Goal: Information Seeking & Learning: Learn about a topic

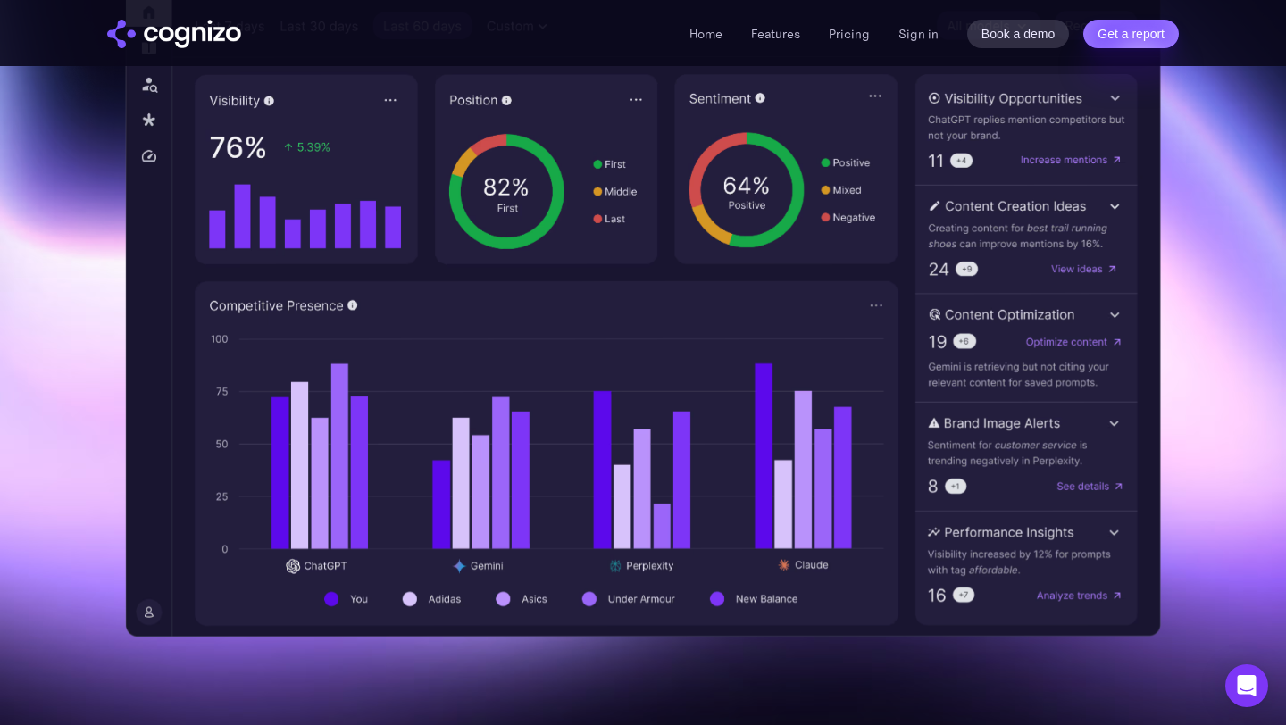
click at [94, 95] on section "Optimize your brand for Microsoft Monitor and improve your brand presence acros…" at bounding box center [643, 49] width 1286 height 1173
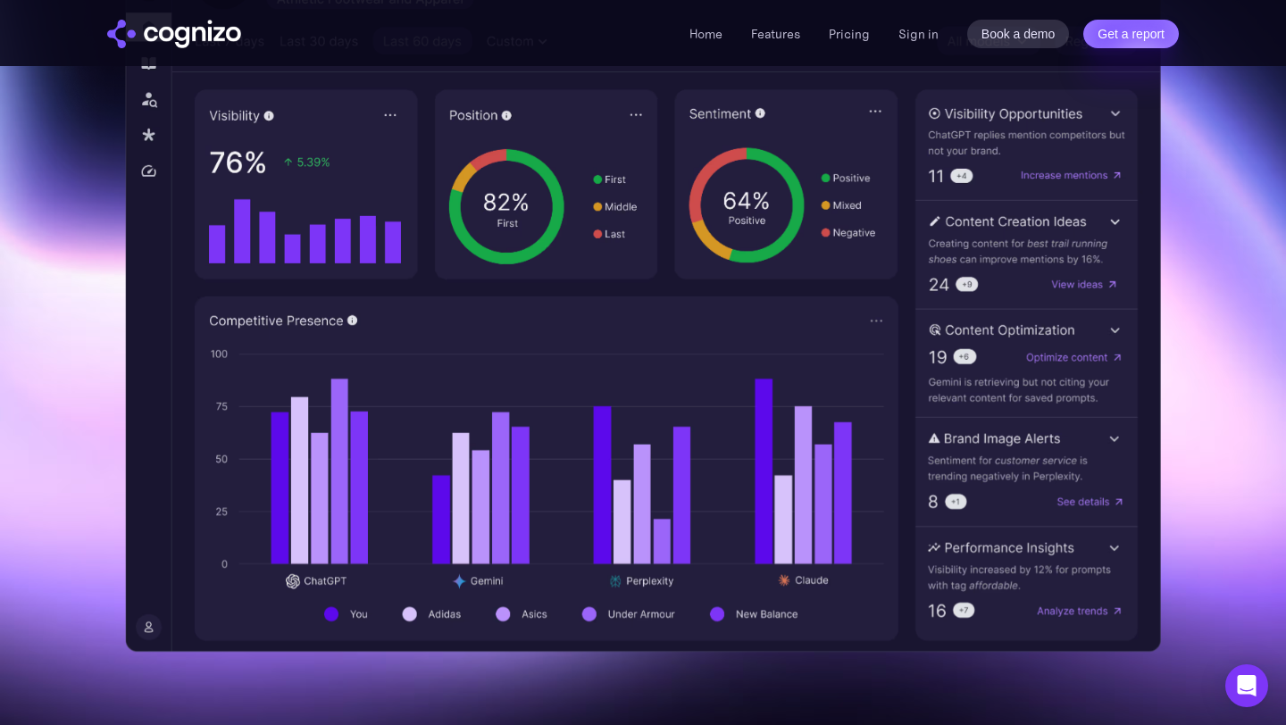
click at [155, 33] on img "home" at bounding box center [174, 34] width 134 height 29
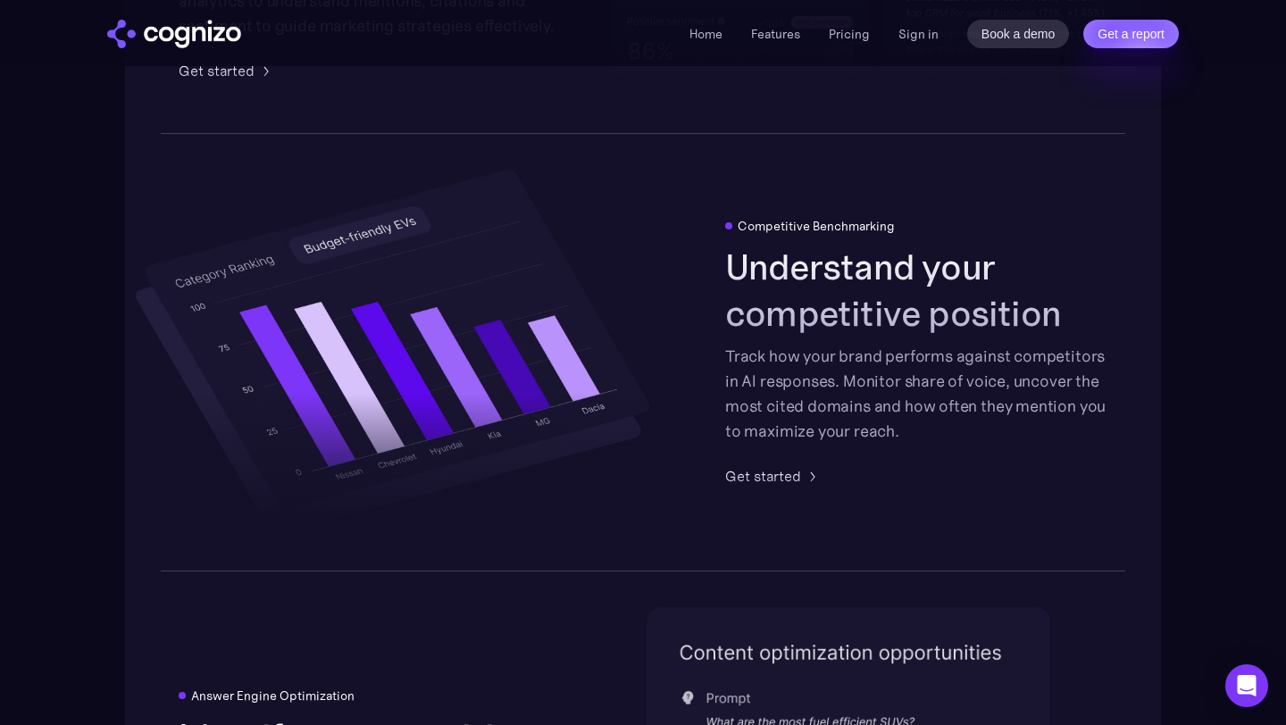
scroll to position [3187, 0]
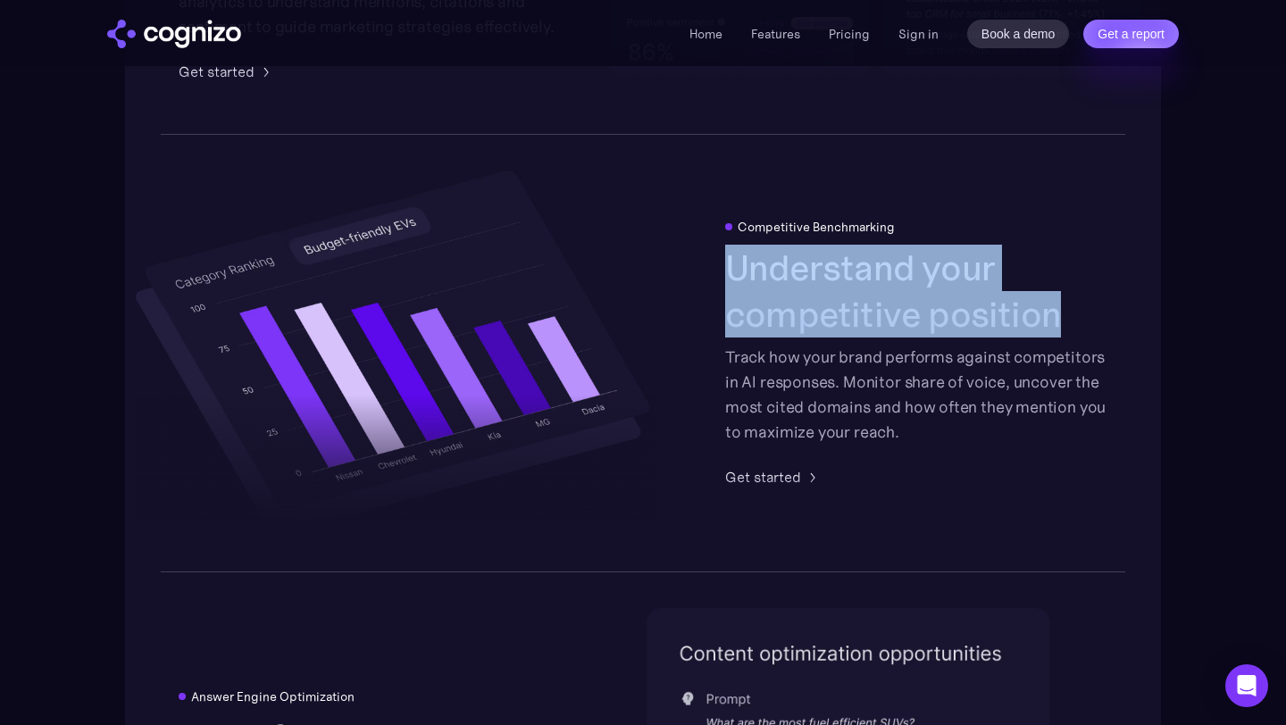
drag, startPoint x: 727, startPoint y: 255, endPoint x: 1056, endPoint y: 313, distance: 334.4
click at [1056, 313] on h2 "Understand your competitive position" at bounding box center [916, 291] width 382 height 93
click at [1040, 313] on h2 "Understand your competitive position" at bounding box center [916, 291] width 382 height 93
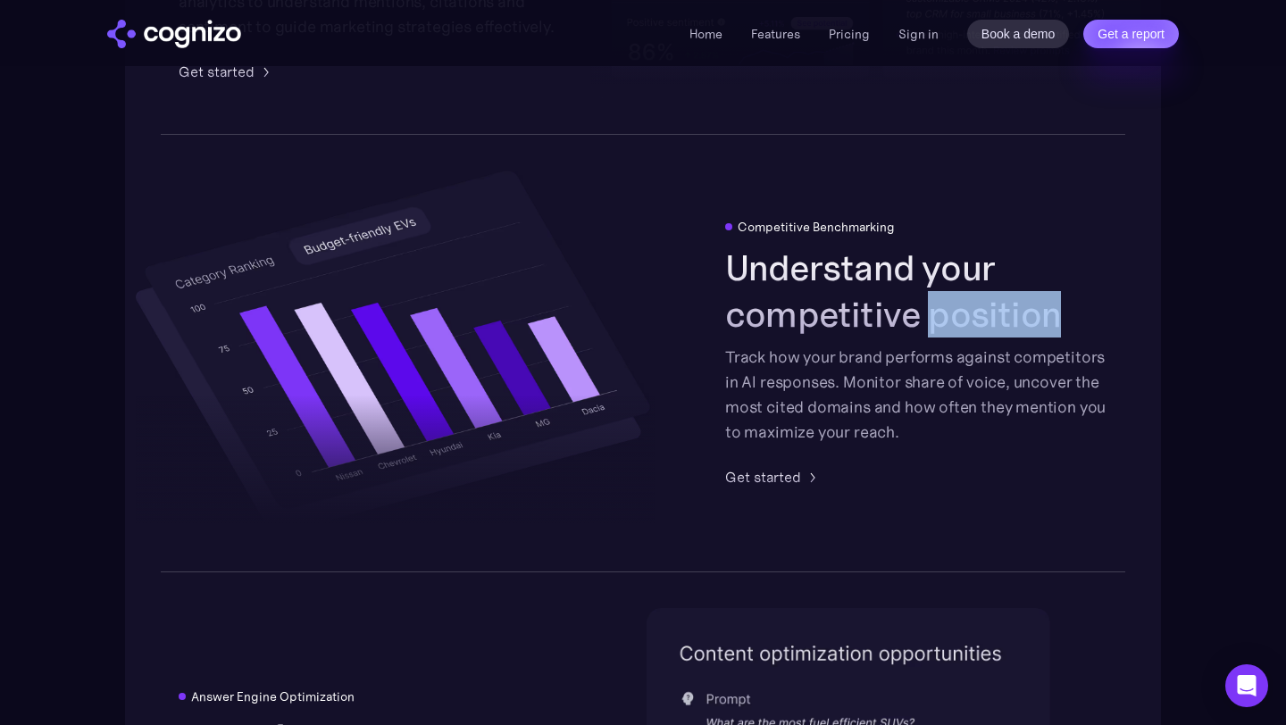
click at [1040, 313] on h2 "Understand your competitive position" at bounding box center [916, 291] width 382 height 93
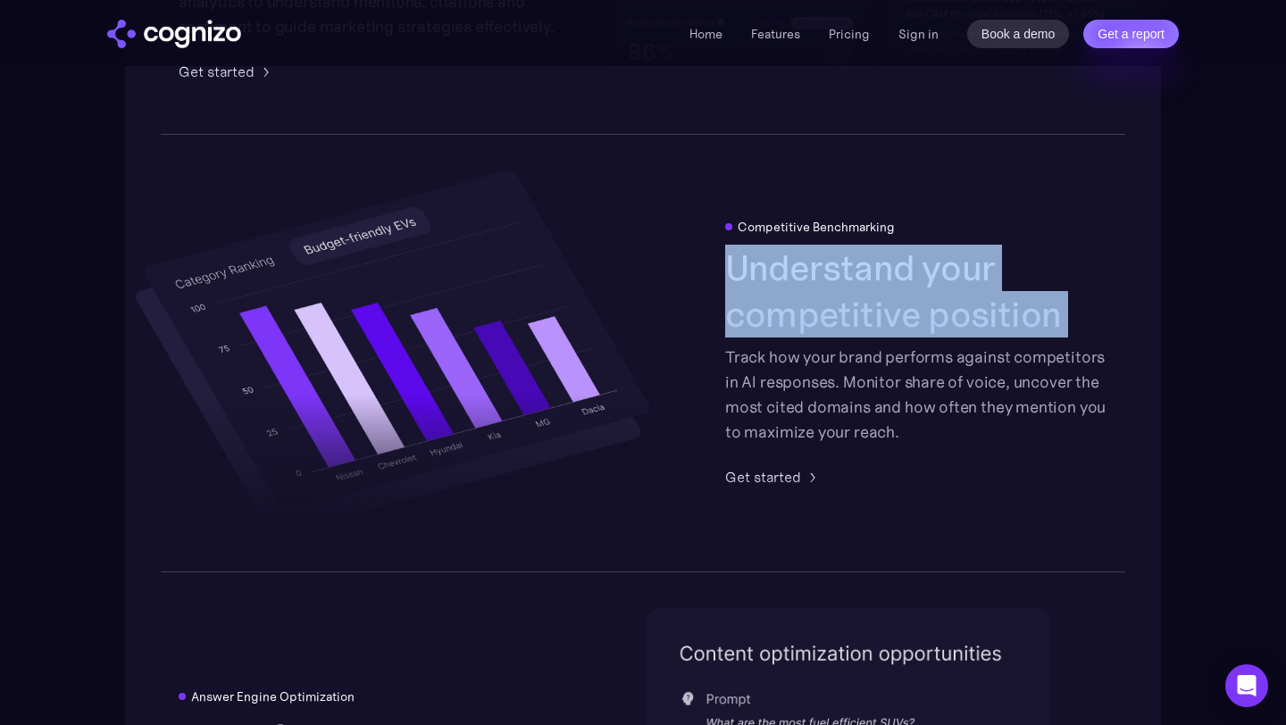
click at [1040, 313] on h2 "Understand your competitive position" at bounding box center [916, 291] width 382 height 93
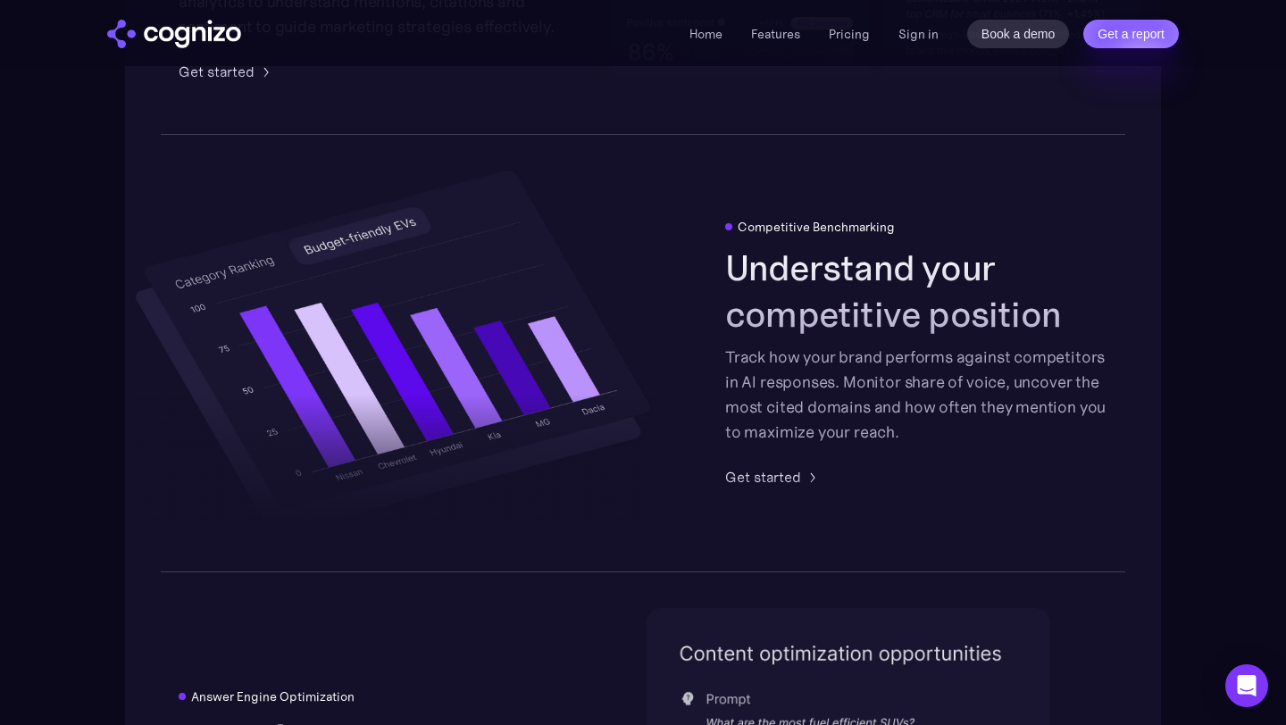
drag, startPoint x: 724, startPoint y: 254, endPoint x: 855, endPoint y: 271, distance: 132.2
click at [749, 258] on div "Competitive Benchmarking Understand your competitive position Track how your br…" at bounding box center [643, 353] width 1036 height 439
click at [944, 278] on h2 "Understand your competitive position" at bounding box center [916, 291] width 382 height 93
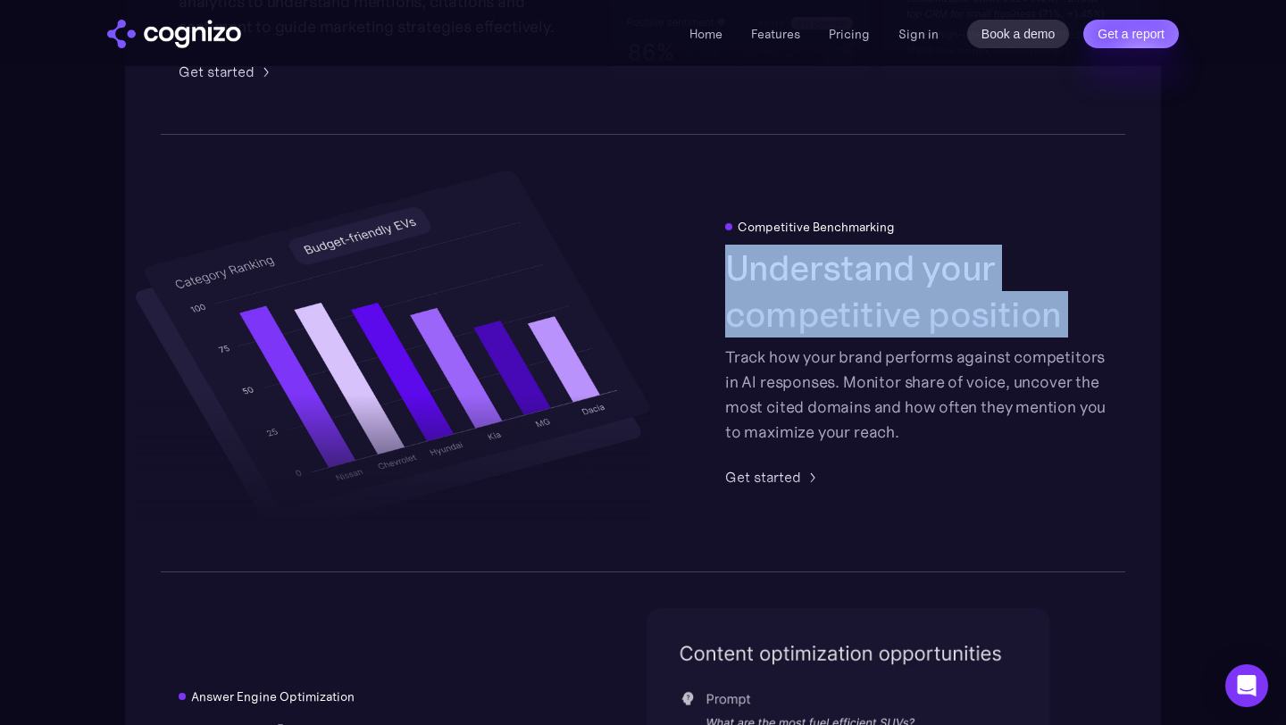
click at [944, 278] on h2 "Understand your competitive position" at bounding box center [916, 291] width 382 height 93
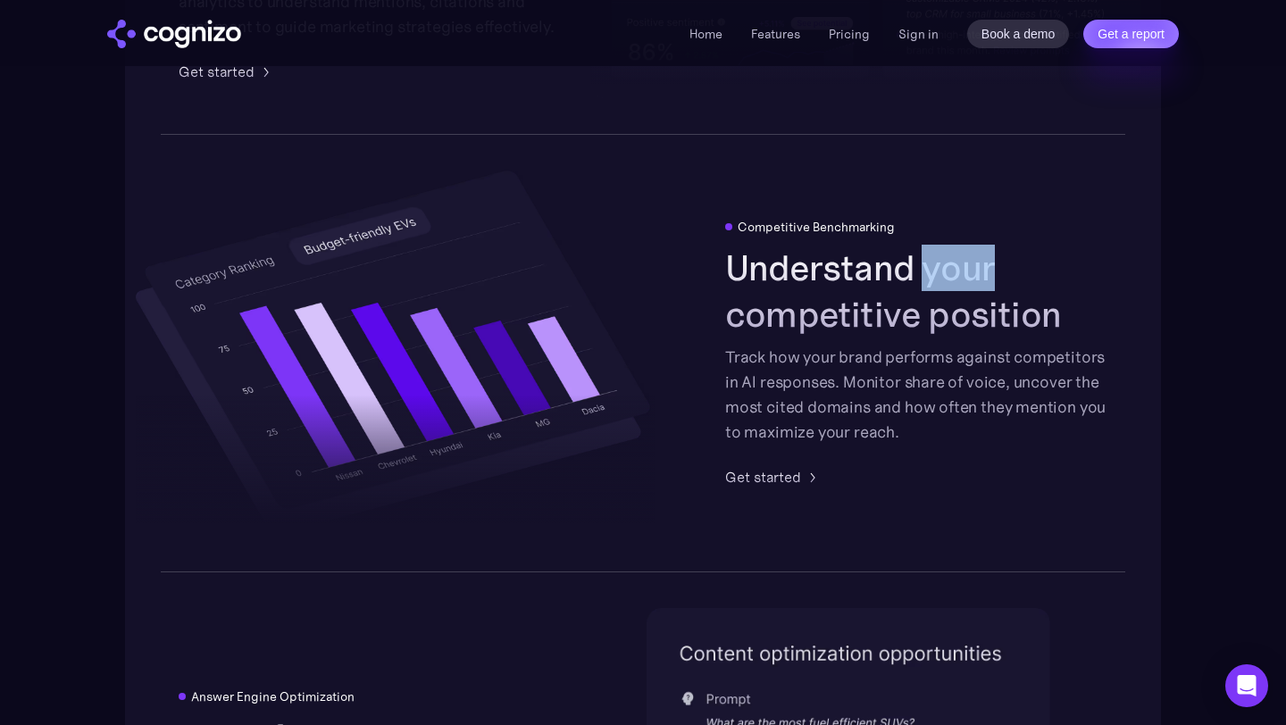
click at [886, 278] on h2 "Understand your competitive position" at bounding box center [916, 291] width 382 height 93
click at [852, 276] on h2 "Understand your competitive position" at bounding box center [916, 291] width 382 height 93
click at [846, 275] on h2 "Understand your competitive position" at bounding box center [916, 290] width 382 height 93
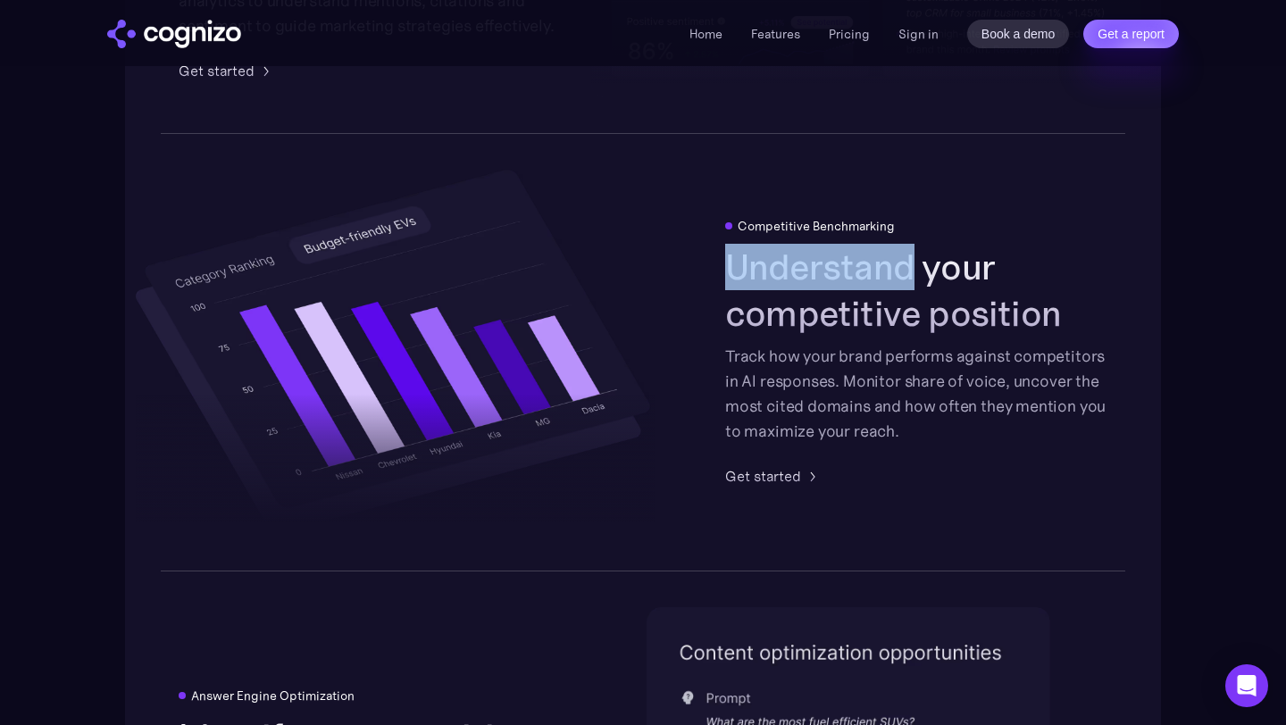
click at [846, 275] on h2 "Understand your competitive position" at bounding box center [916, 290] width 382 height 93
